Goal: Information Seeking & Learning: Learn about a topic

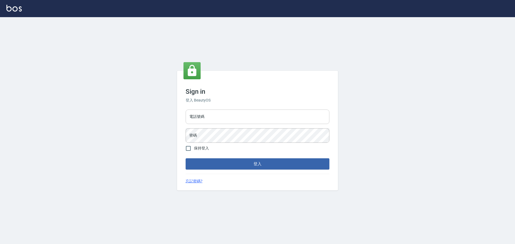
drag, startPoint x: 238, startPoint y: 115, endPoint x: 236, endPoint y: 123, distance: 8.0
click at [238, 115] on input "電話號碼" at bounding box center [257, 117] width 144 height 14
type input "0989189977"
click at [185, 158] on button "登入" at bounding box center [257, 163] width 144 height 11
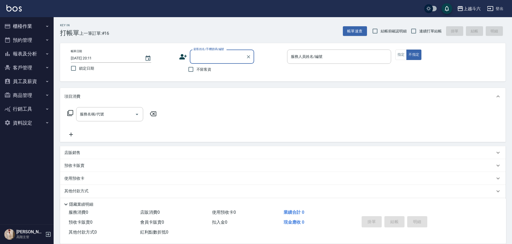
click at [203, 69] on span "不留客資" at bounding box center [203, 70] width 15 height 6
click at [196, 69] on input "不留客資" at bounding box center [190, 69] width 11 height 11
checkbox input "true"
click at [433, 31] on span "連續打單結帳" at bounding box center [430, 31] width 23 height 6
click at [419, 31] on input "連續打單結帳" at bounding box center [413, 30] width 11 height 11
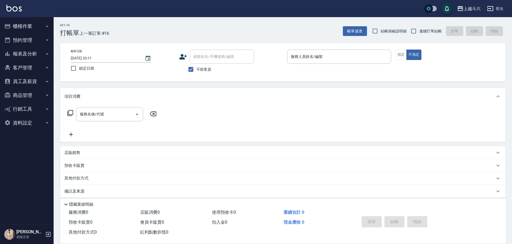
checkbox input "true"
click at [326, 58] on input "服務人員姓名/編號" at bounding box center [338, 56] width 99 height 9
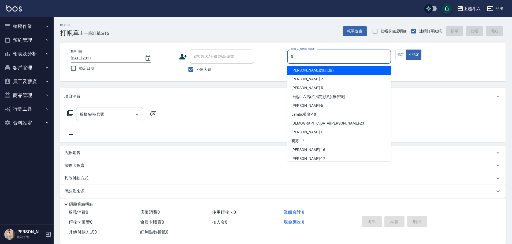
type input "R"
type button "false"
type input "[PERSON_NAME]"
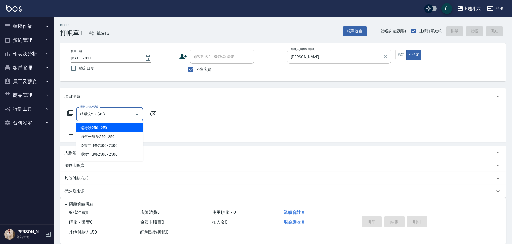
type input "精緻洗250(A3)"
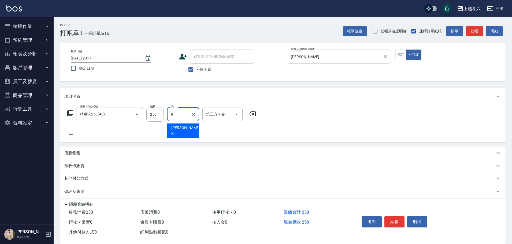
type input "[PERSON_NAME]"
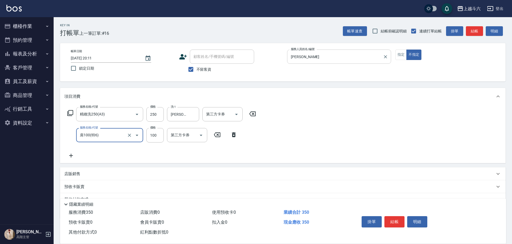
type input "肩100(特6)"
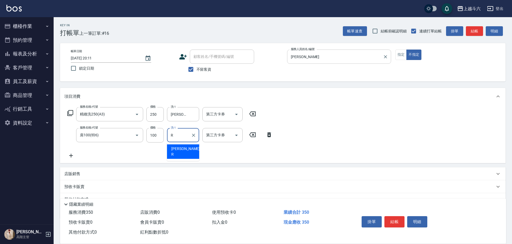
type input "[PERSON_NAME]"
click at [394, 217] on button "結帳" at bounding box center [394, 221] width 20 height 11
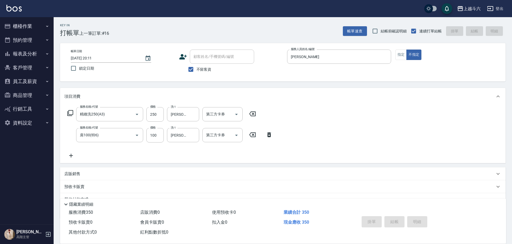
type input "[DATE] 20:12"
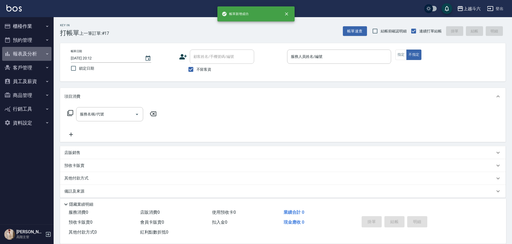
click at [32, 53] on button "報表及分析" at bounding box center [26, 54] width 49 height 14
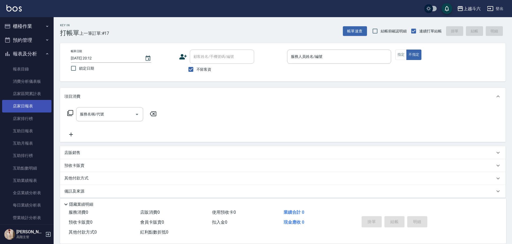
click at [35, 103] on link "店家日報表" at bounding box center [26, 106] width 49 height 12
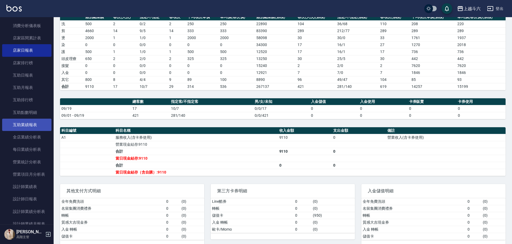
scroll to position [134, 0]
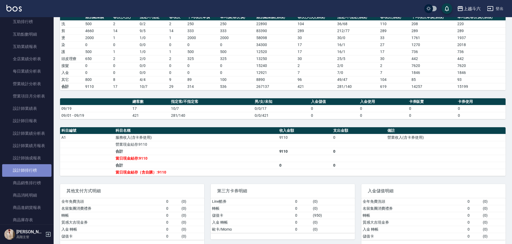
click at [42, 172] on link "設計師排行榜" at bounding box center [26, 170] width 49 height 12
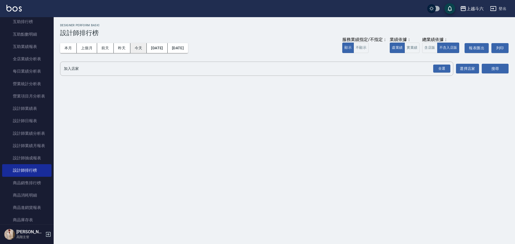
click at [139, 48] on button "今天" at bounding box center [138, 48] width 17 height 10
click at [413, 49] on button "實業績" at bounding box center [411, 48] width 15 height 10
drag, startPoint x: 442, startPoint y: 70, endPoint x: 496, endPoint y: 69, distance: 54.2
click at [442, 70] on div "全選" at bounding box center [441, 69] width 17 height 8
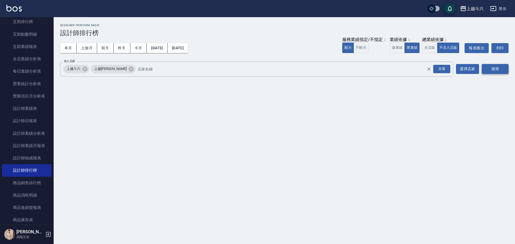
click at [496, 69] on button "搜尋" at bounding box center [494, 69] width 27 height 10
click at [497, 69] on button "搜尋" at bounding box center [494, 69] width 27 height 10
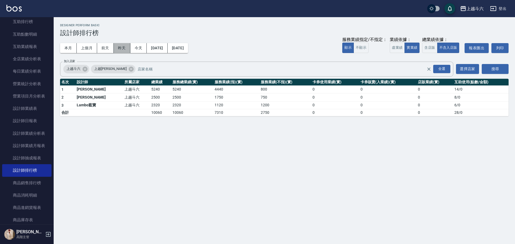
click at [118, 48] on button "昨天" at bounding box center [122, 48] width 17 height 10
click at [107, 47] on button "前天" at bounding box center [105, 48] width 17 height 10
click at [140, 45] on button "今天" at bounding box center [138, 48] width 17 height 10
click at [129, 46] on button "昨天" at bounding box center [122, 48] width 17 height 10
click at [110, 48] on button "前天" at bounding box center [105, 48] width 17 height 10
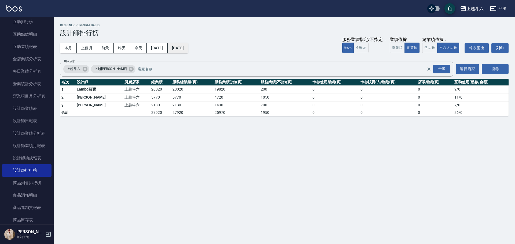
click at [188, 50] on button "[DATE]" at bounding box center [177, 48] width 20 height 10
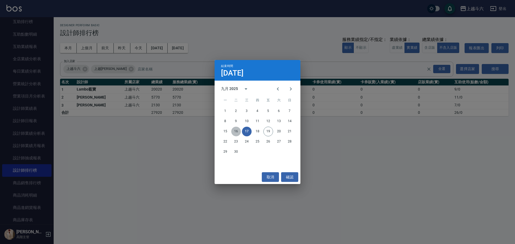
click at [237, 130] on button "16" at bounding box center [236, 132] width 10 height 10
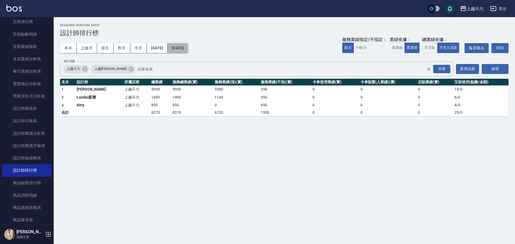
click at [188, 47] on button "[DATE]" at bounding box center [177, 48] width 20 height 10
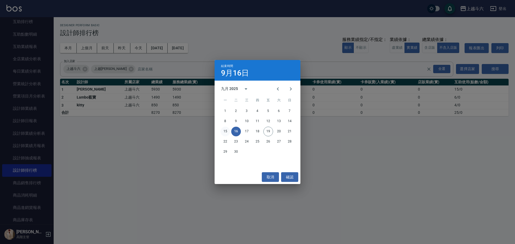
click at [226, 130] on button "15" at bounding box center [225, 132] width 10 height 10
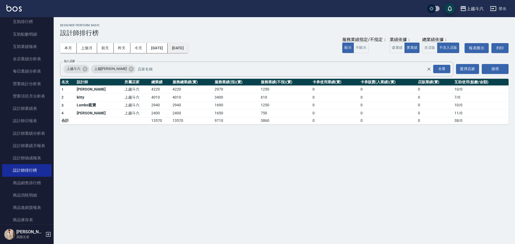
click at [188, 47] on button "[DATE]" at bounding box center [177, 48] width 20 height 10
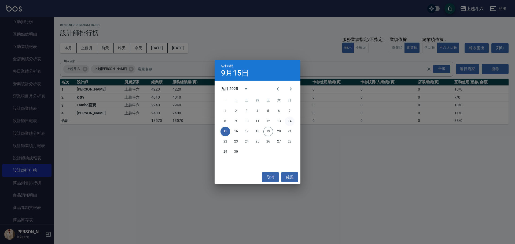
click at [287, 121] on button "14" at bounding box center [290, 122] width 10 height 10
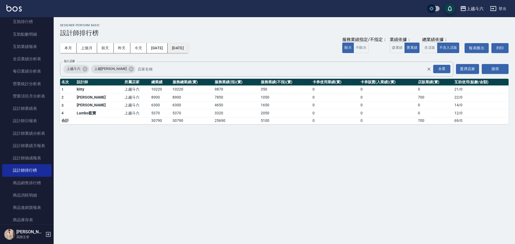
click at [185, 49] on button "[DATE]" at bounding box center [177, 48] width 20 height 10
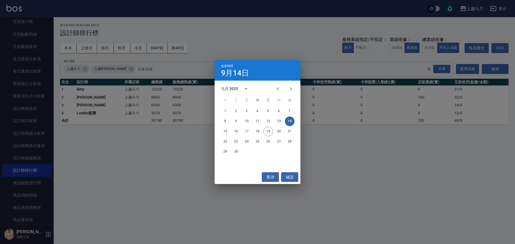
click at [281, 121] on button "13" at bounding box center [279, 122] width 10 height 10
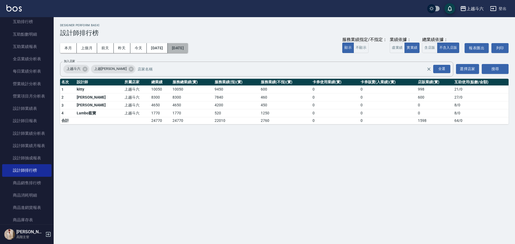
click at [188, 46] on button "[DATE]" at bounding box center [177, 48] width 20 height 10
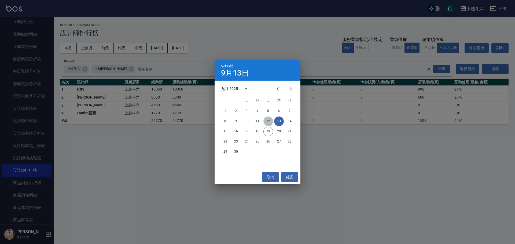
click at [268, 125] on button "12" at bounding box center [268, 122] width 10 height 10
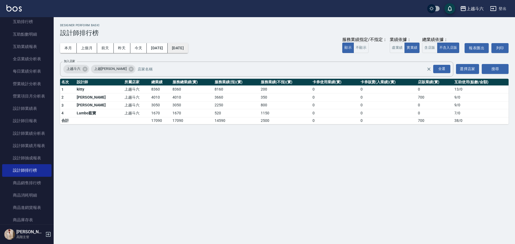
click at [188, 52] on button "[DATE]" at bounding box center [177, 48] width 20 height 10
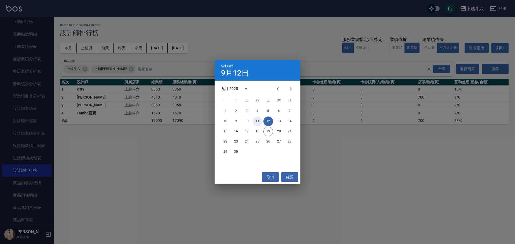
click at [258, 120] on button "11" at bounding box center [257, 122] width 10 height 10
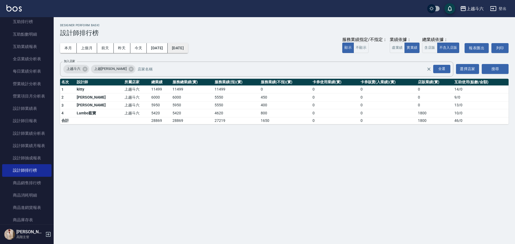
click at [188, 51] on button "[DATE]" at bounding box center [177, 48] width 20 height 10
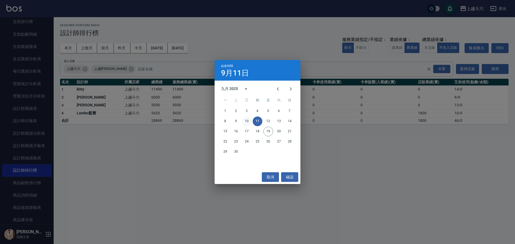
click at [245, 119] on button "10" at bounding box center [247, 122] width 10 height 10
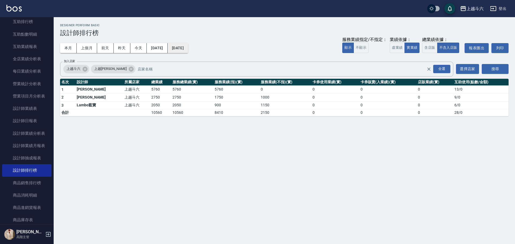
click at [188, 49] on button "[DATE]" at bounding box center [177, 48] width 20 height 10
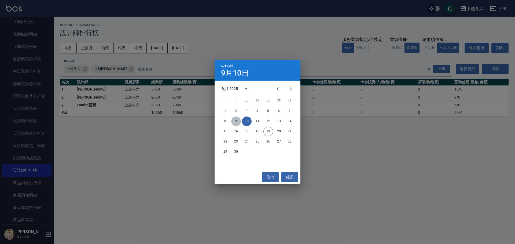
click at [237, 121] on button "9" at bounding box center [236, 122] width 10 height 10
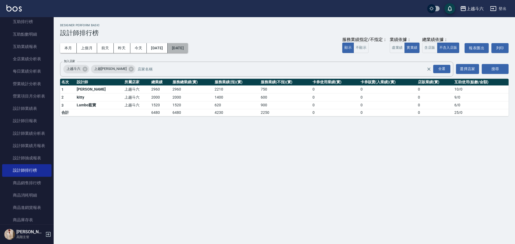
click at [188, 52] on button "[DATE]" at bounding box center [177, 48] width 20 height 10
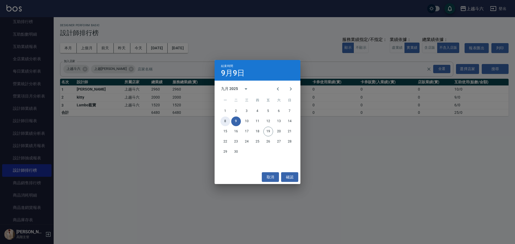
click at [226, 121] on button "8" at bounding box center [225, 122] width 10 height 10
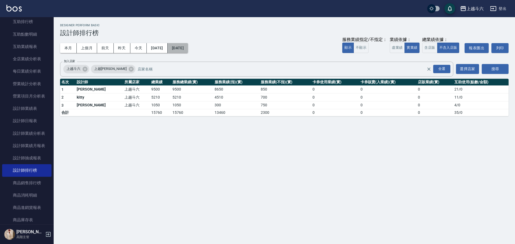
click at [188, 46] on button "[DATE]" at bounding box center [177, 48] width 20 height 10
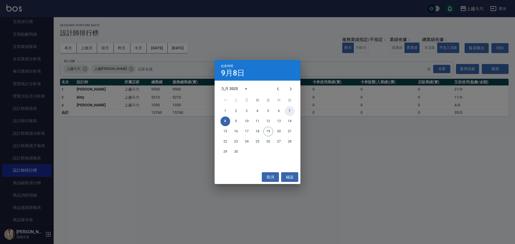
click at [292, 112] on button "7" at bounding box center [290, 111] width 10 height 10
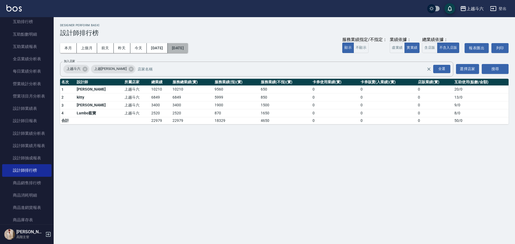
click at [188, 48] on button "[DATE]" at bounding box center [177, 48] width 20 height 10
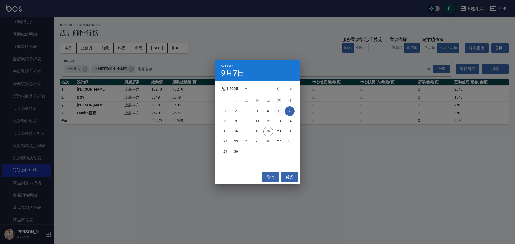
click at [281, 111] on button "6" at bounding box center [279, 111] width 10 height 10
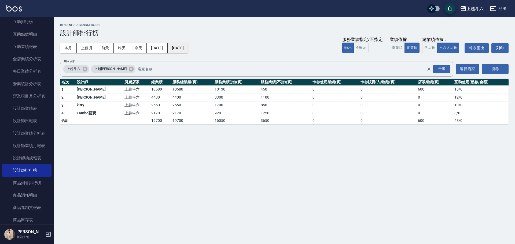
click at [188, 45] on button "[DATE]" at bounding box center [177, 48] width 20 height 10
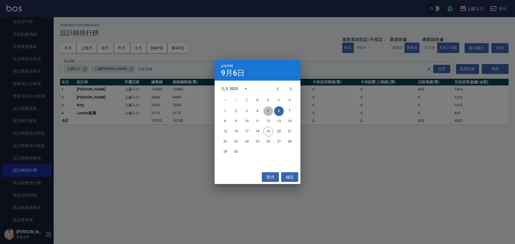
click at [270, 111] on button "5" at bounding box center [268, 111] width 10 height 10
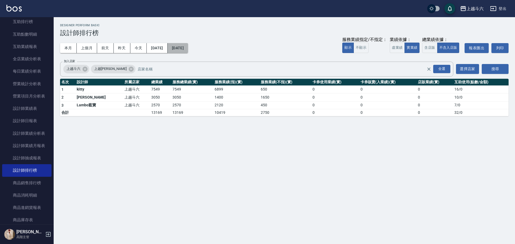
click at [188, 49] on button "[DATE]" at bounding box center [177, 48] width 20 height 10
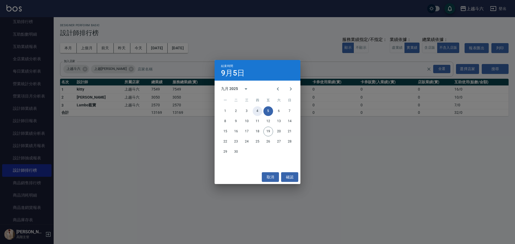
drag, startPoint x: 258, startPoint y: 111, endPoint x: 255, endPoint y: 109, distance: 3.3
click at [257, 111] on button "4" at bounding box center [257, 111] width 10 height 10
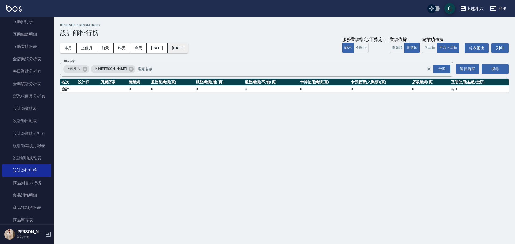
click at [188, 49] on button "[DATE]" at bounding box center [177, 48] width 20 height 10
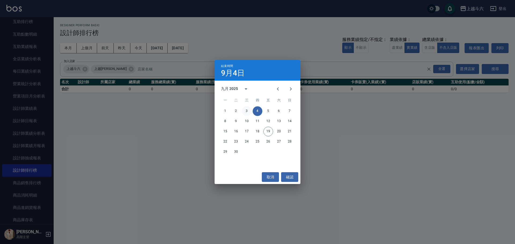
click at [247, 109] on button "3" at bounding box center [247, 111] width 10 height 10
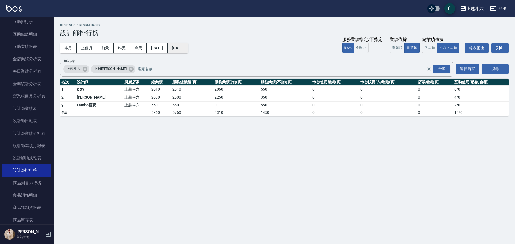
click at [188, 51] on button "[DATE]" at bounding box center [177, 48] width 20 height 10
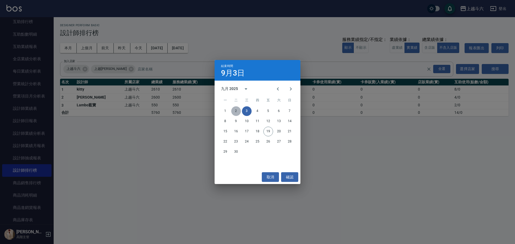
click at [238, 113] on button "2" at bounding box center [236, 111] width 10 height 10
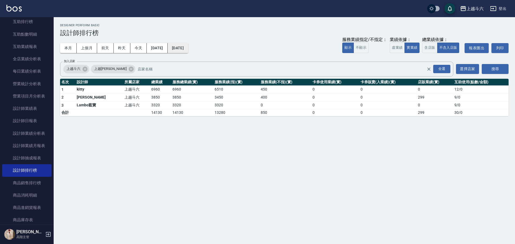
click at [188, 50] on button "[DATE]" at bounding box center [177, 48] width 20 height 10
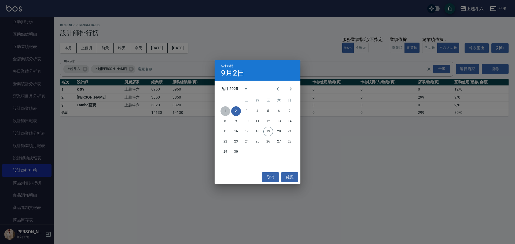
click at [226, 112] on button "1" at bounding box center [225, 111] width 10 height 10
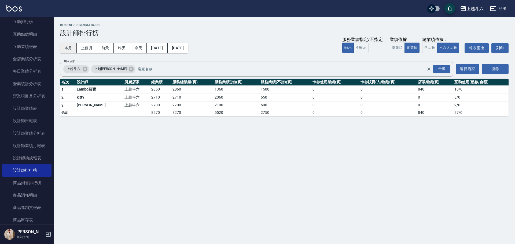
click at [63, 51] on button "本月" at bounding box center [68, 48] width 17 height 10
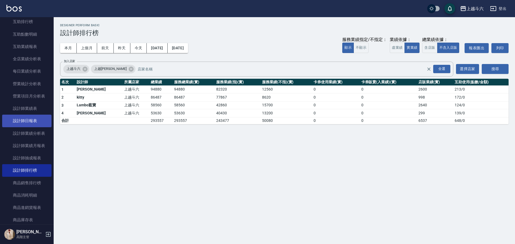
click at [25, 120] on link "設計師日報表" at bounding box center [26, 121] width 49 height 12
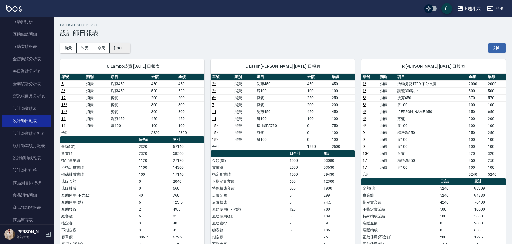
click at [129, 46] on button "[DATE]" at bounding box center [120, 48] width 20 height 10
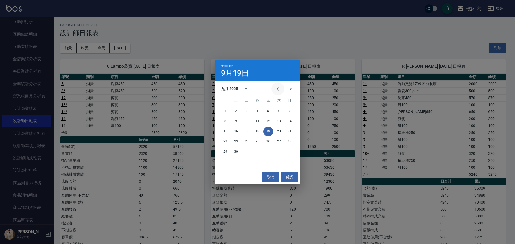
click at [280, 87] on icon "Previous month" at bounding box center [277, 89] width 6 height 6
click at [289, 151] on button "31" at bounding box center [290, 152] width 10 height 10
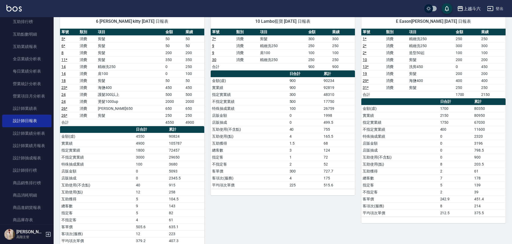
scroll to position [54, 0]
